Goal: Navigation & Orientation: Understand site structure

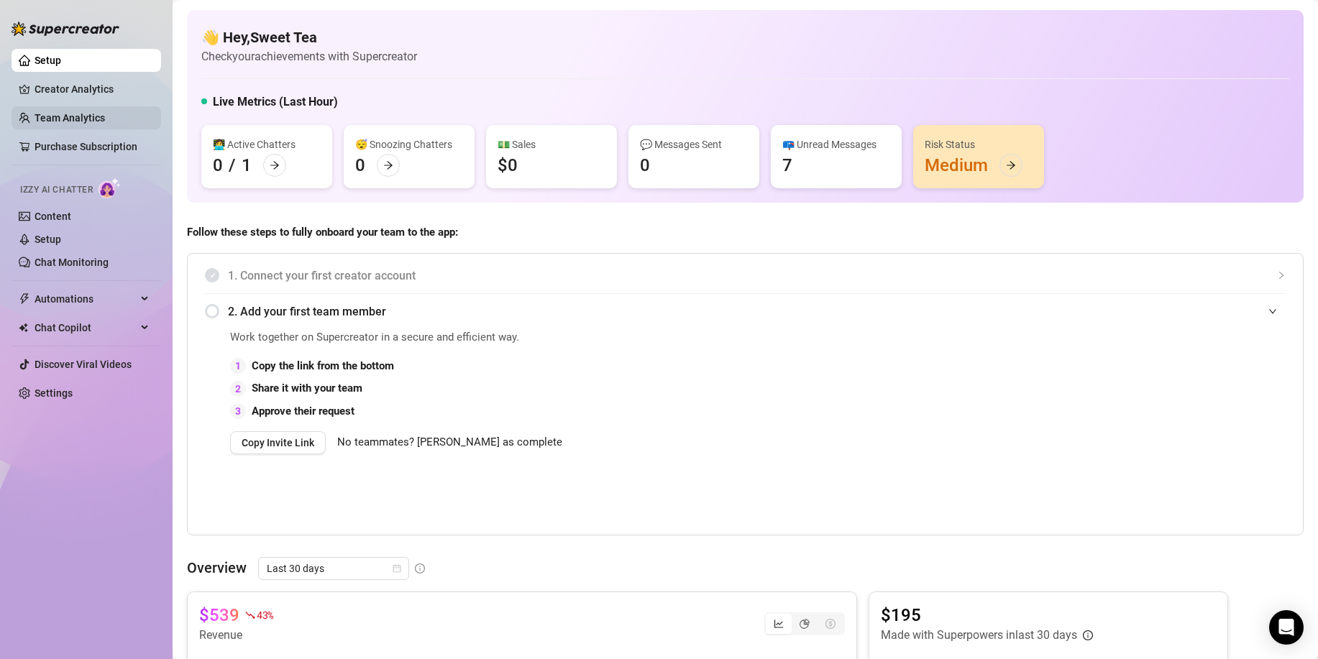
click at [67, 114] on link "Team Analytics" at bounding box center [70, 118] width 70 height 12
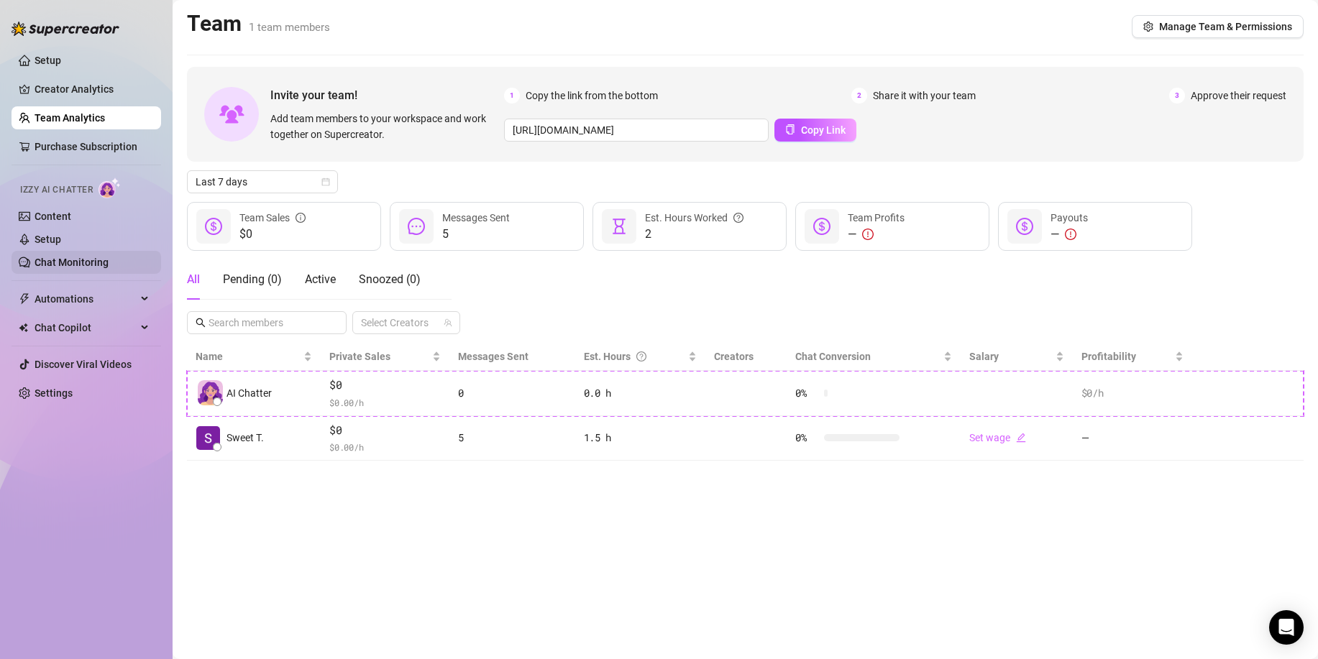
click at [94, 268] on link "Chat Monitoring" at bounding box center [72, 263] width 74 height 12
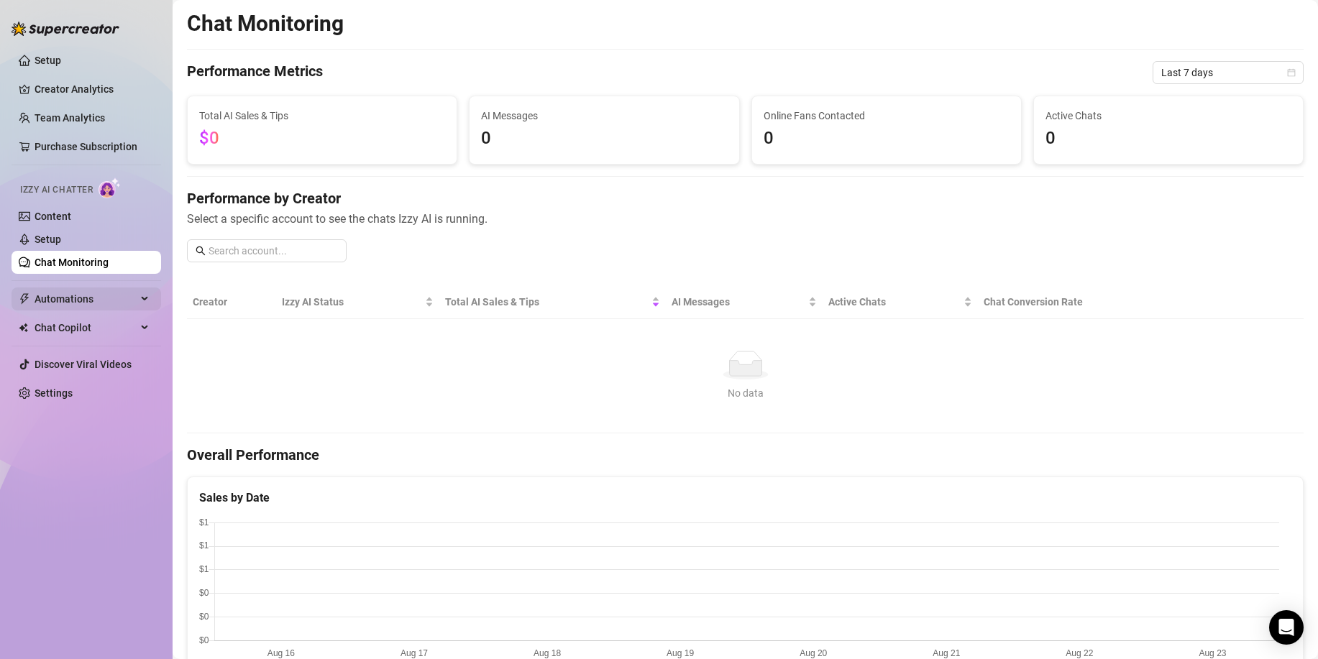
click at [81, 291] on span "Automations" at bounding box center [86, 299] width 102 height 23
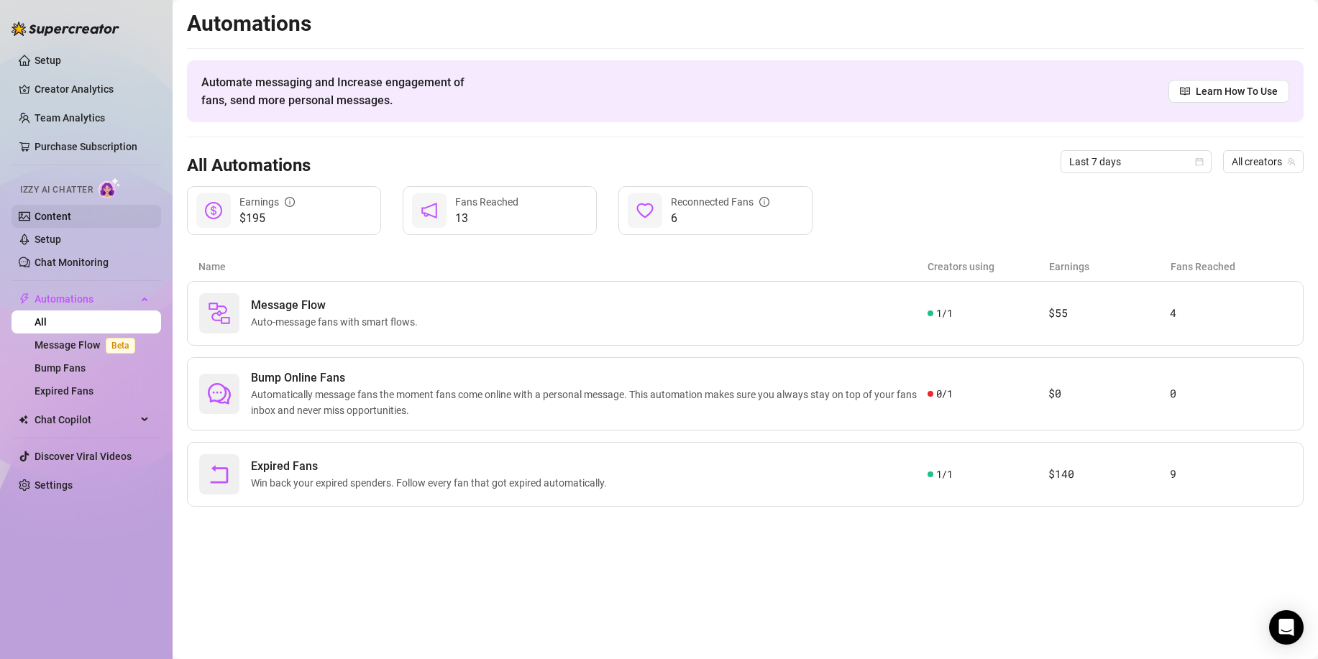
click at [58, 215] on link "Content" at bounding box center [53, 217] width 37 height 12
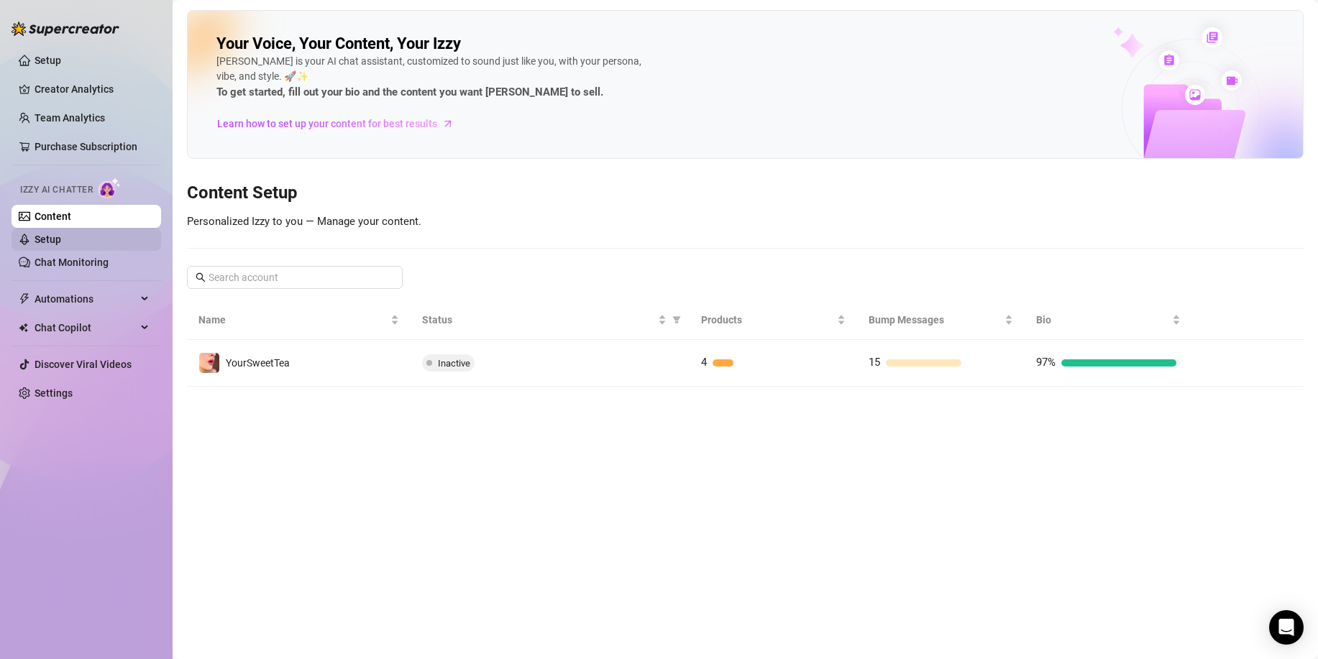
click at [55, 237] on link "Setup" at bounding box center [48, 240] width 27 height 12
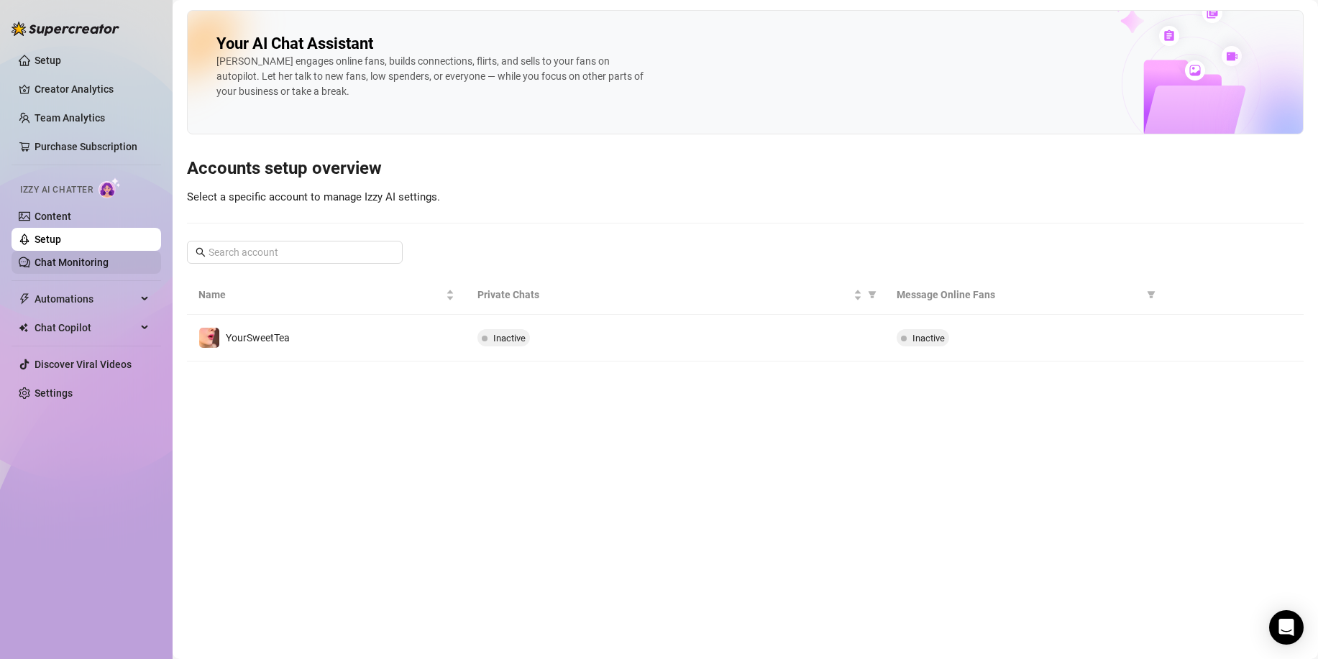
click at [57, 268] on link "Chat Monitoring" at bounding box center [72, 263] width 74 height 12
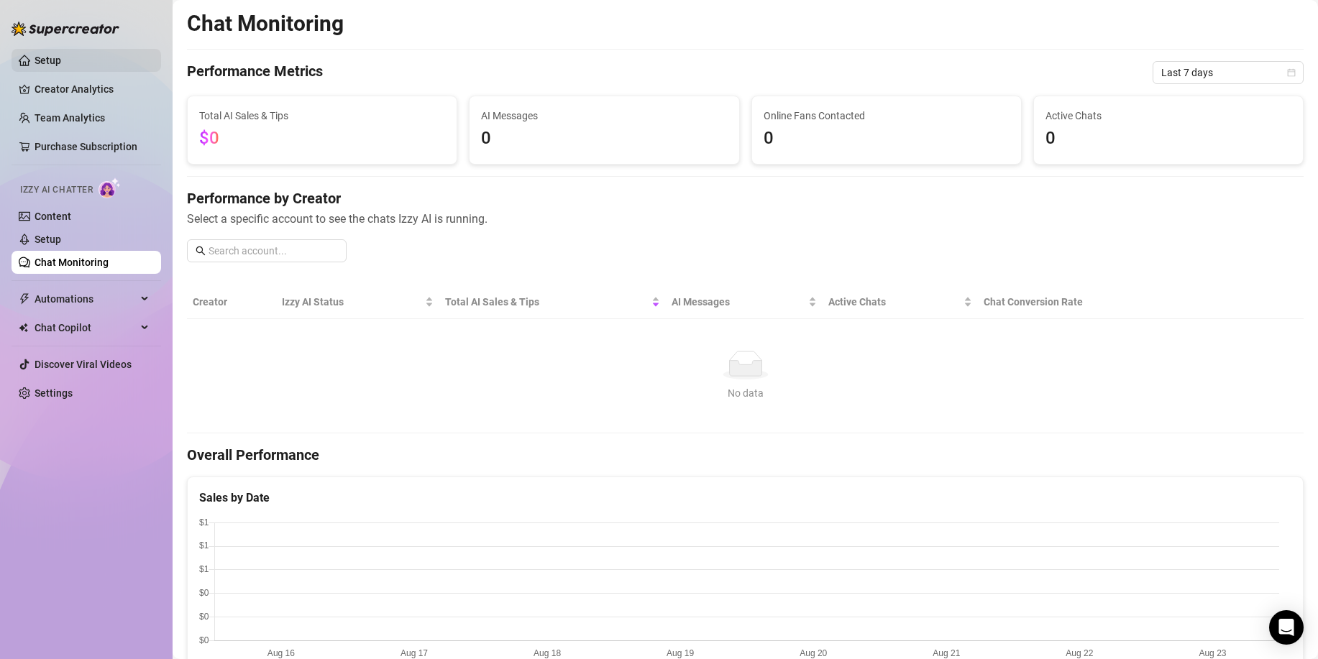
click at [37, 66] on link "Setup" at bounding box center [48, 61] width 27 height 12
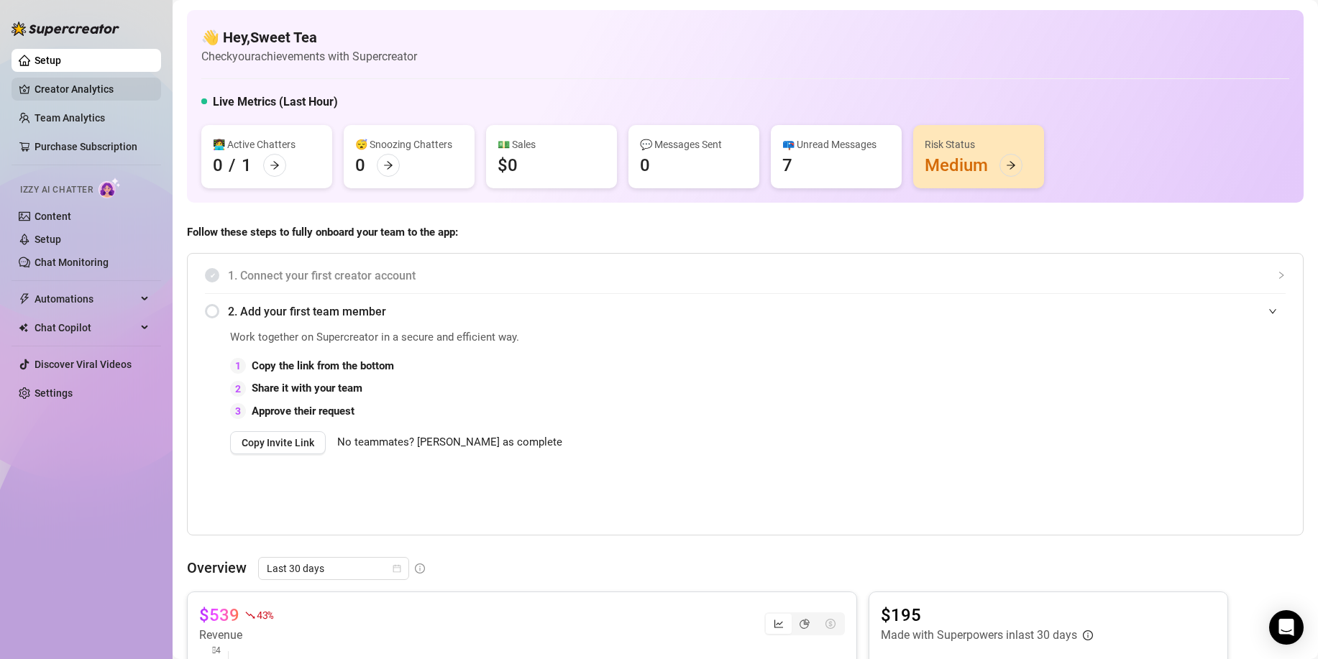
click at [45, 78] on link "Creator Analytics" at bounding box center [92, 89] width 115 height 23
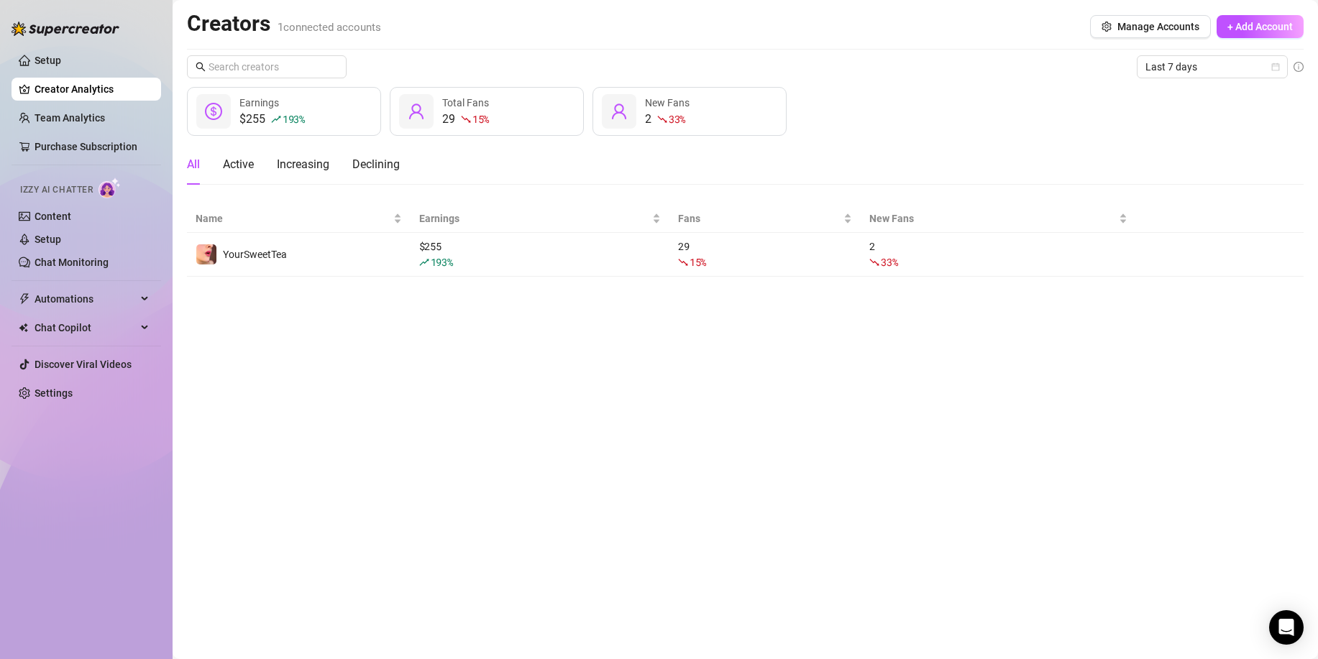
click at [282, 96] on div "Earnings" at bounding box center [271, 103] width 65 height 16
click at [237, 118] on div "$255 193 % Earnings" at bounding box center [284, 111] width 194 height 49
click at [234, 117] on div "$255 193 % Earnings" at bounding box center [284, 111] width 194 height 49
